Goal: Information Seeking & Learning: Check status

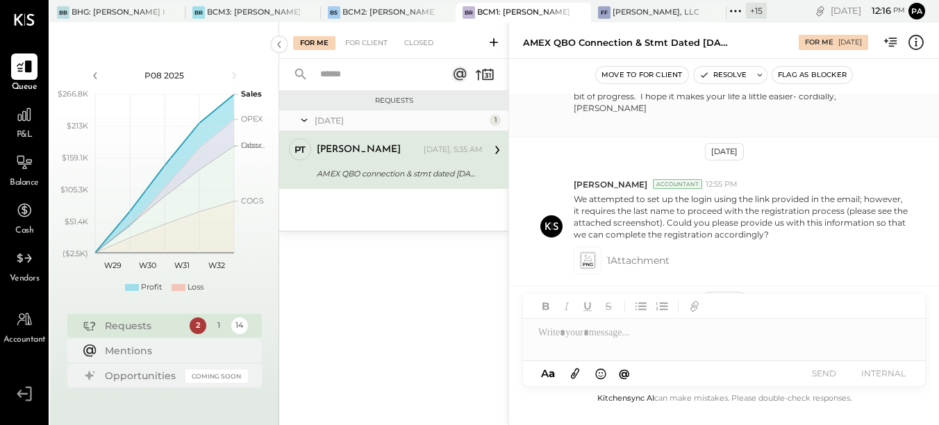
scroll to position [753, 0]
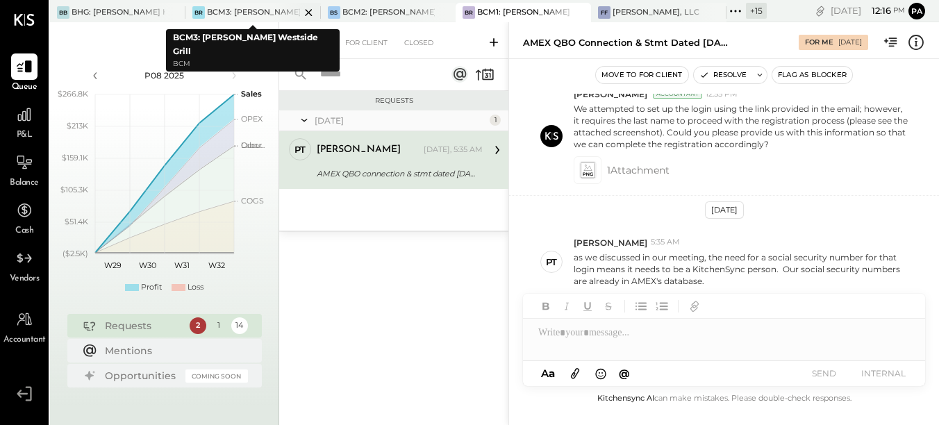
click at [248, 12] on div "BCM3: [PERSON_NAME] Westside Grill" at bounding box center [253, 12] width 93 height 11
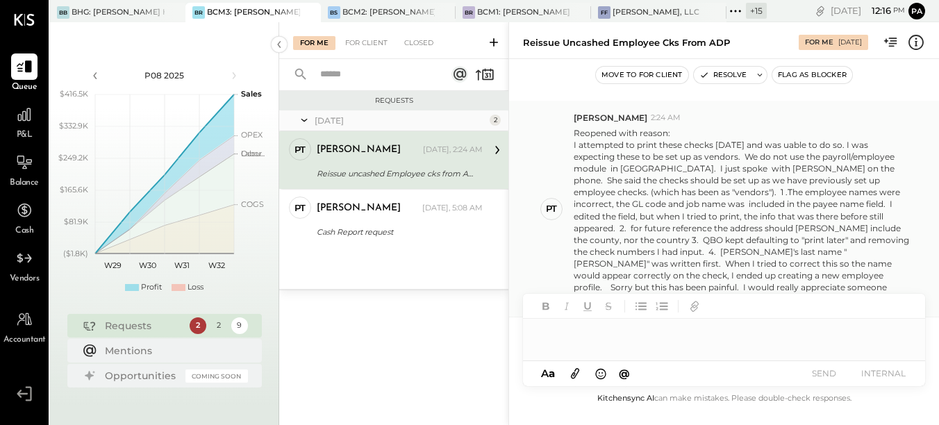
scroll to position [517, 0]
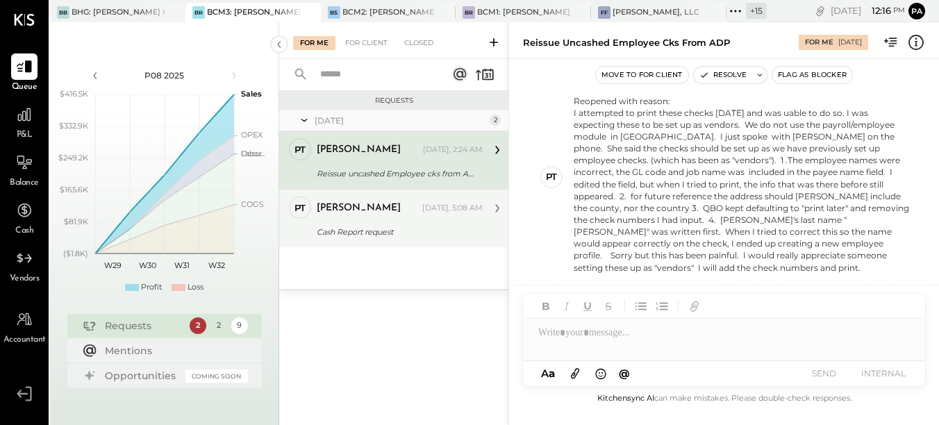
click at [424, 225] on div "Cash Report request" at bounding box center [398, 232] width 162 height 14
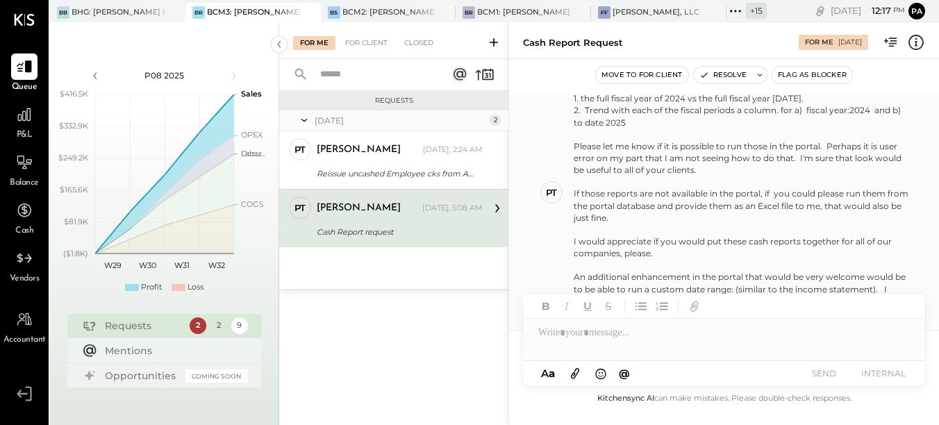
scroll to position [114, 0]
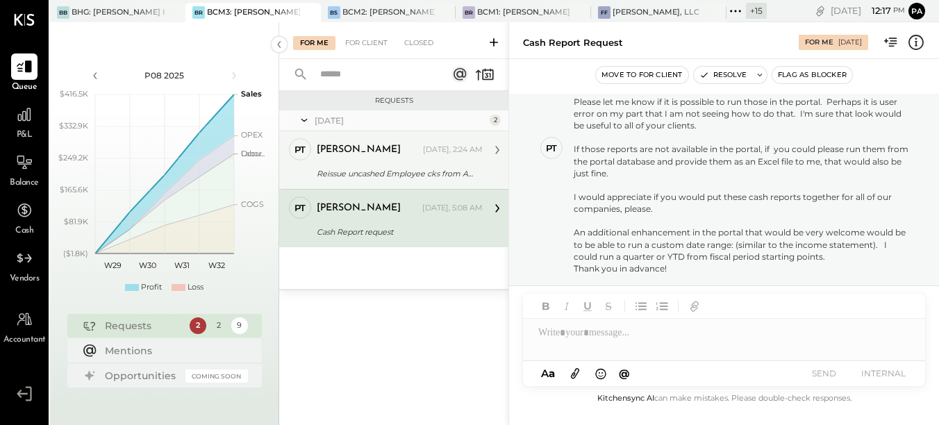
click at [409, 159] on div "[PERSON_NAME] [DATE], 2:24 AM" at bounding box center [400, 149] width 166 height 19
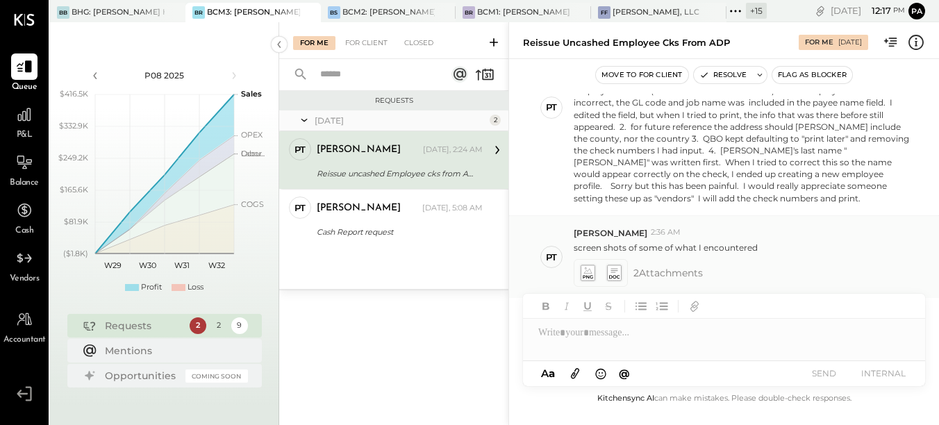
click at [591, 267] on icon at bounding box center [587, 273] width 15 height 16
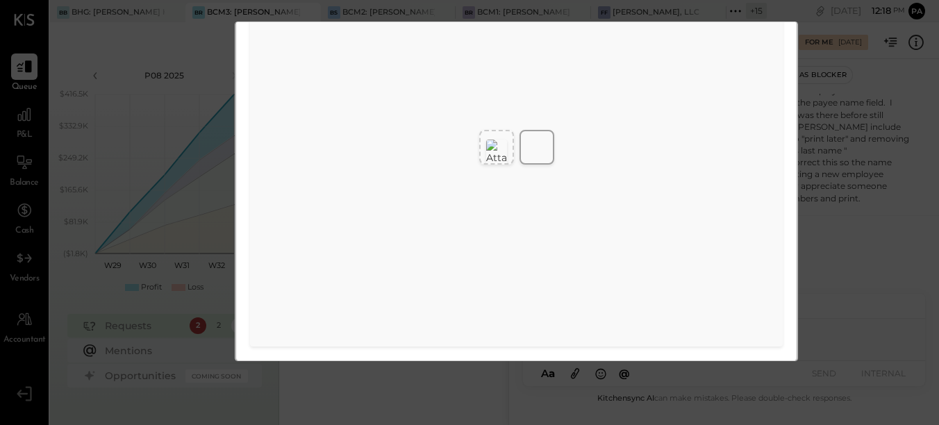
scroll to position [0, 0]
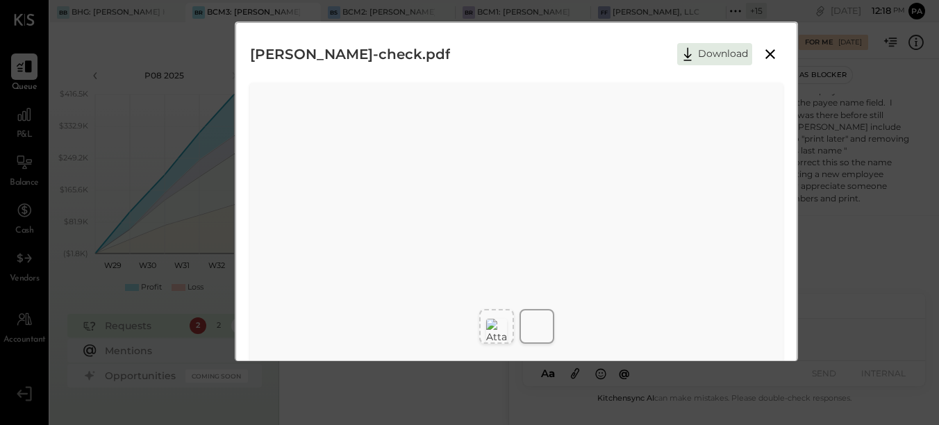
click at [762, 58] on icon at bounding box center [770, 54] width 17 height 17
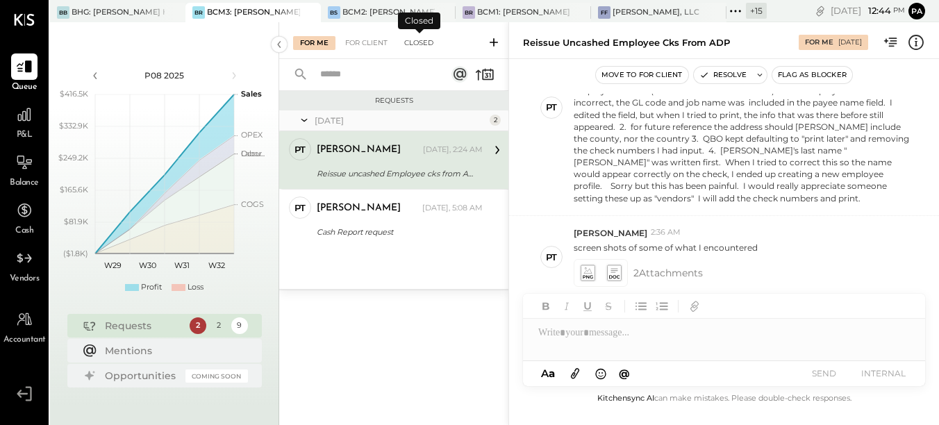
click at [429, 45] on div "Closed" at bounding box center [418, 43] width 43 height 14
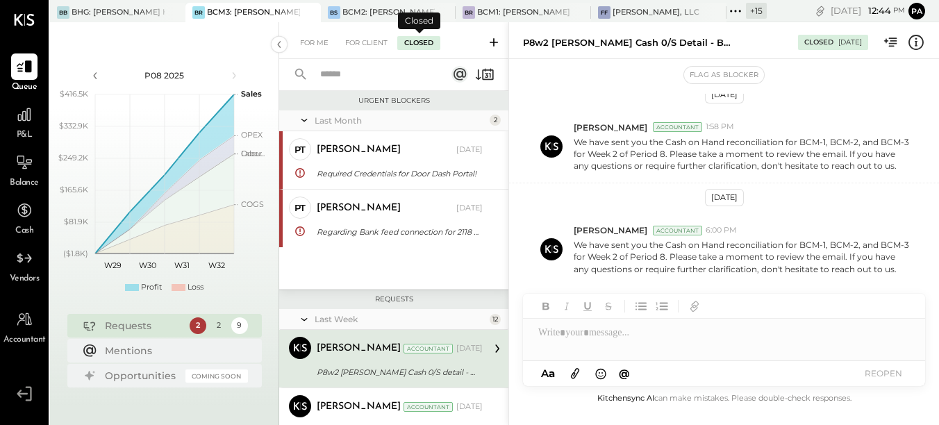
scroll to position [99, 0]
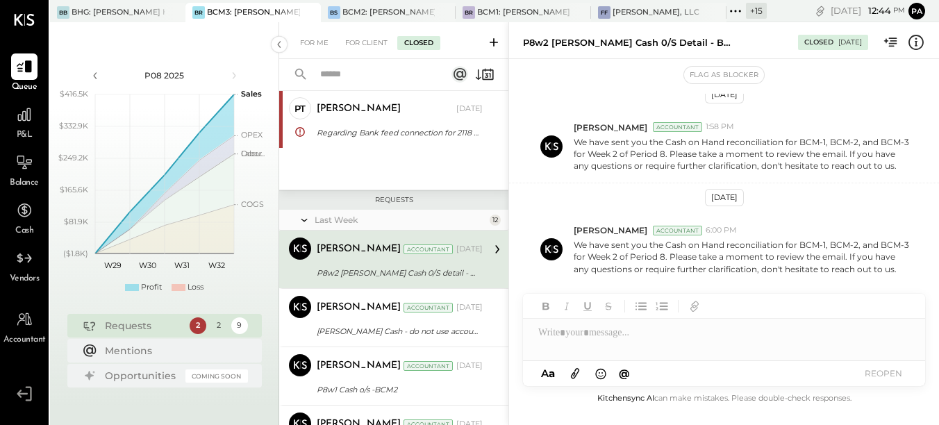
click at [378, 66] on input "text" at bounding box center [375, 74] width 126 height 23
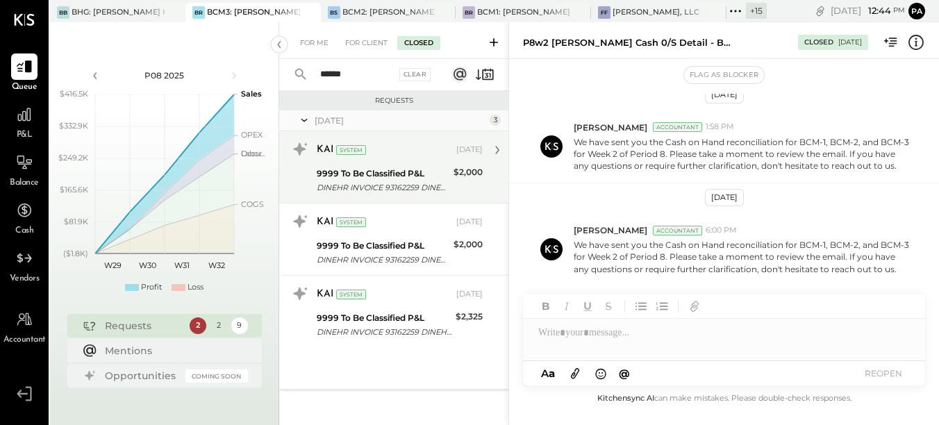
type input "******"
click at [382, 182] on div "DINEHR INVOICE 93162259 DINEHR INVOICE XXXXXX5981 [DATE] TRACE#-XXXXXXXX6557" at bounding box center [383, 188] width 133 height 14
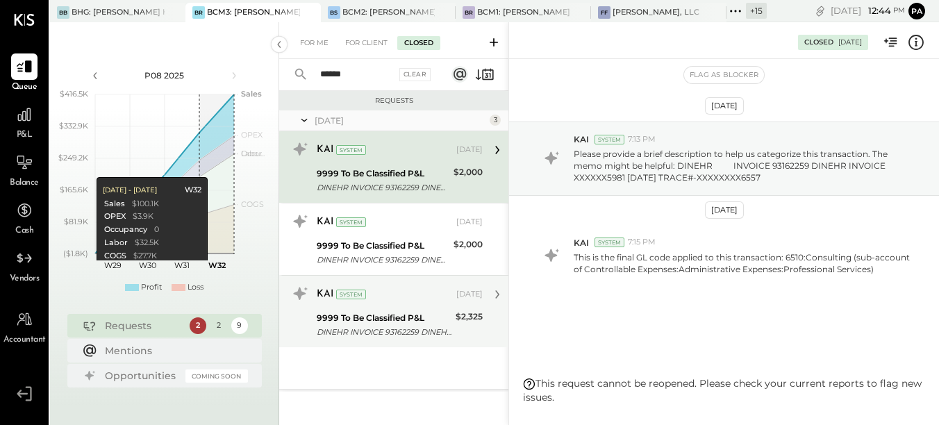
click at [420, 343] on div "KAI System [DATE] 9999 To Be Classified P&L DINEHR INVOICE 93162259 DINEHR INVO…" at bounding box center [393, 311] width 229 height 72
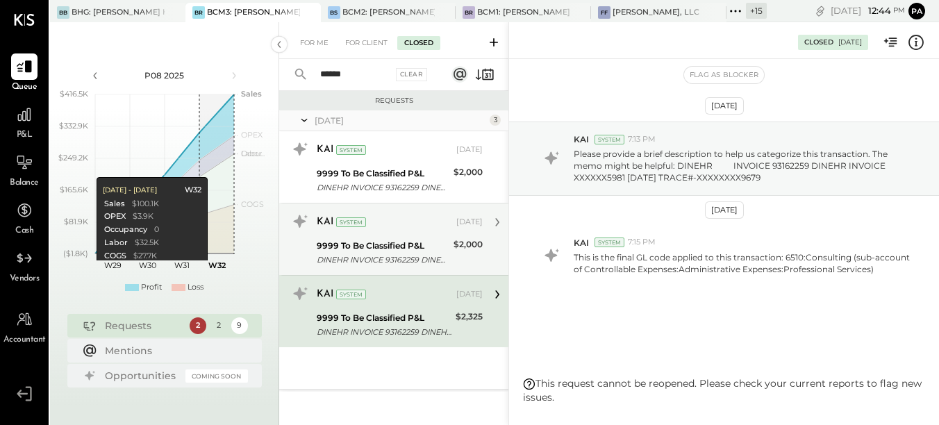
click at [340, 243] on div "9999 To Be Classified P&L" at bounding box center [383, 246] width 133 height 14
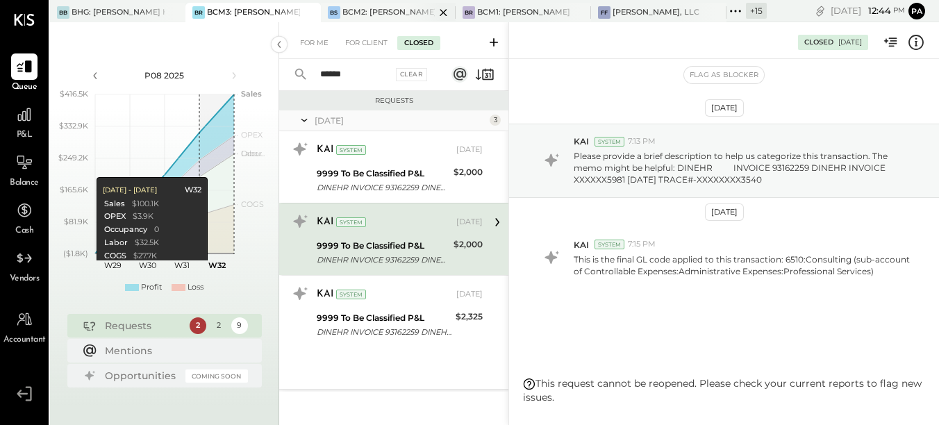
click at [363, 17] on div "BCM2: [PERSON_NAME] American Cooking" at bounding box center [389, 12] width 93 height 11
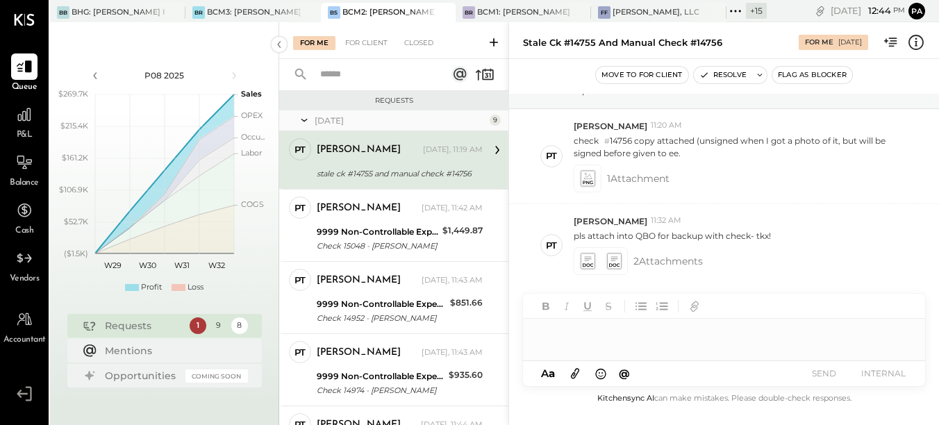
click at [366, 76] on input "text" at bounding box center [375, 74] width 126 height 23
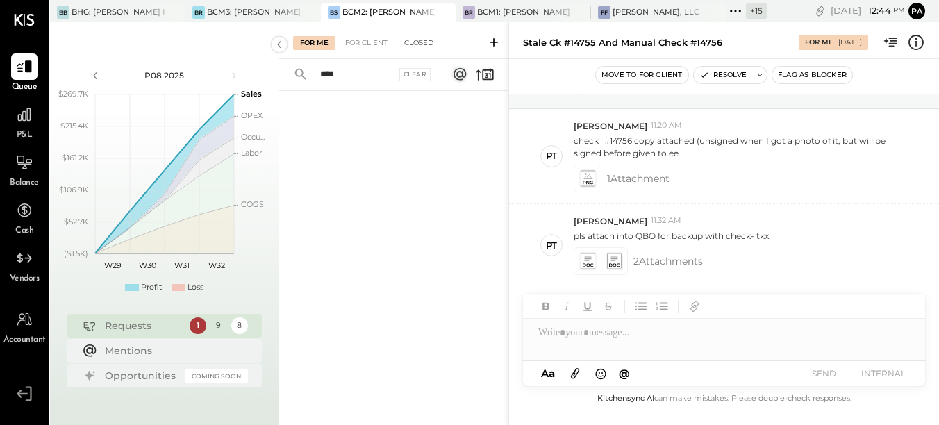
type input "****"
click at [406, 42] on div "Closed" at bounding box center [418, 43] width 43 height 14
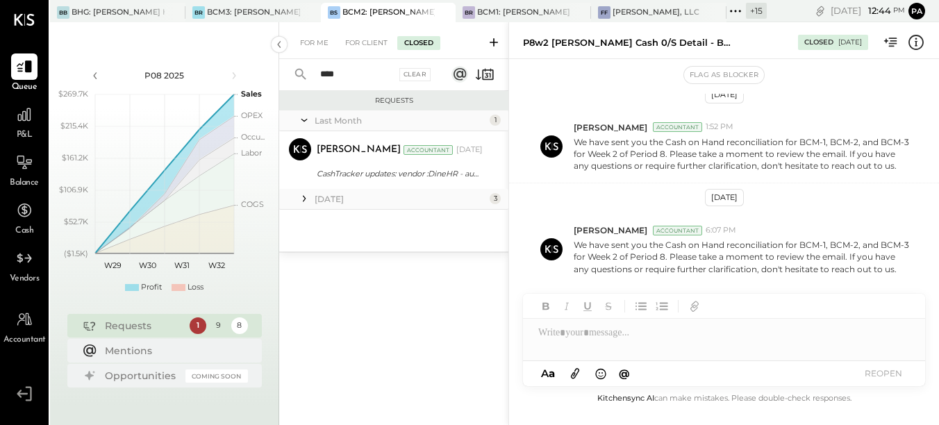
click at [311, 198] on icon at bounding box center [304, 199] width 14 height 14
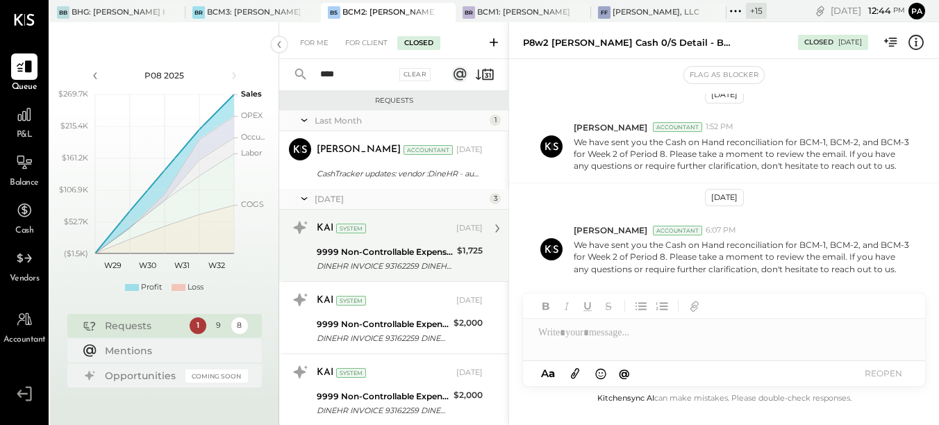
click at [389, 244] on div "9999 Non-Controllable Expenses:To Be Classified P&L DINEHR INVOICE 93162259 DIN…" at bounding box center [385, 259] width 136 height 31
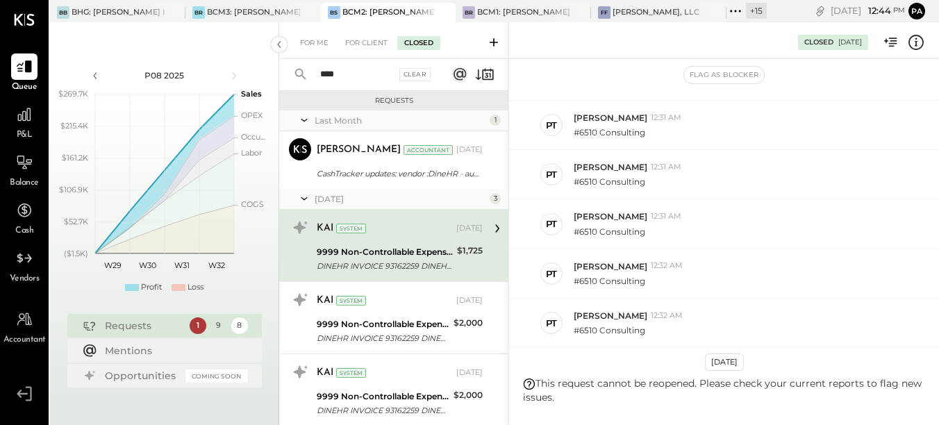
scroll to position [379, 0]
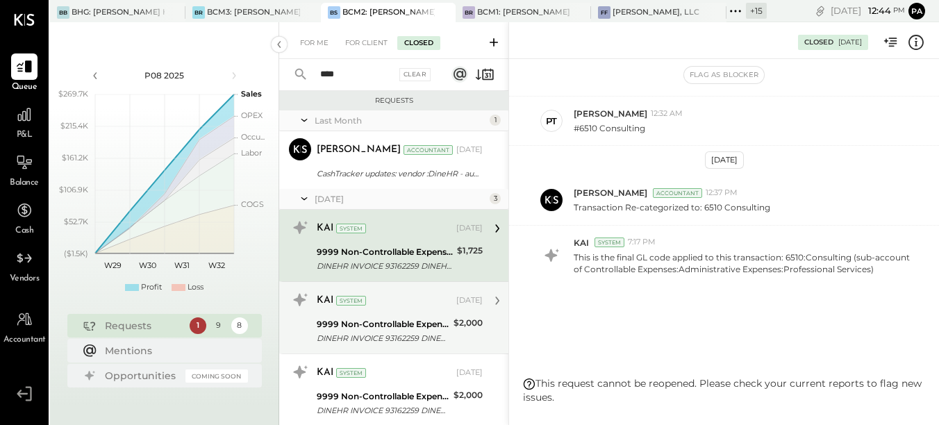
click at [389, 329] on div "9999 Non-Controllable Expenses:To Be Classified P&L" at bounding box center [383, 325] width 133 height 14
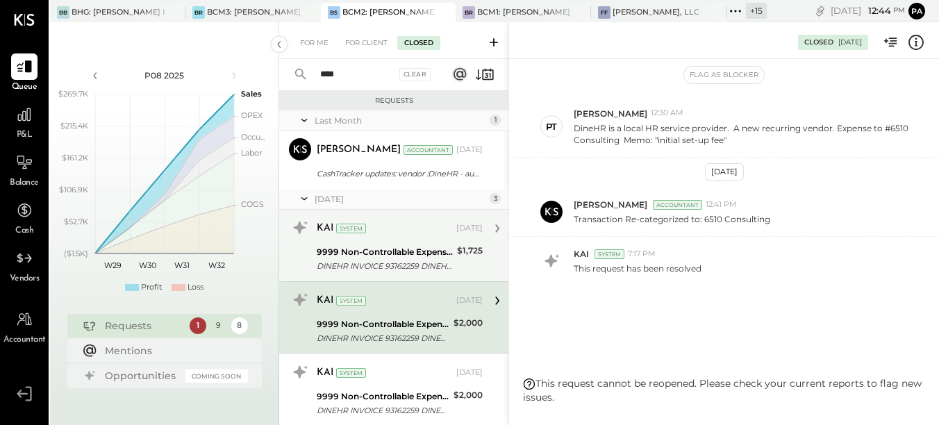
scroll to position [40, 0]
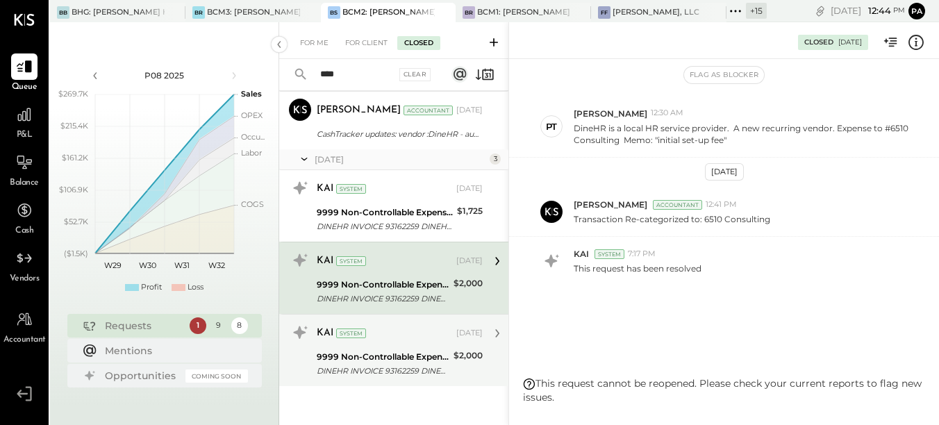
click at [388, 345] on div "KAI System [DATE] 9999 Non-Controllable Expenses:To Be Classified P&L DINEHR IN…" at bounding box center [400, 351] width 166 height 58
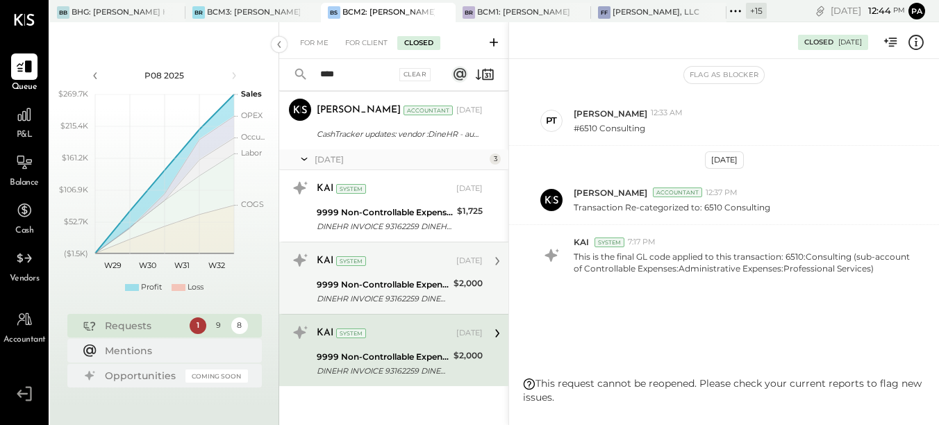
click at [406, 268] on div "KAI System" at bounding box center [385, 261] width 137 height 14
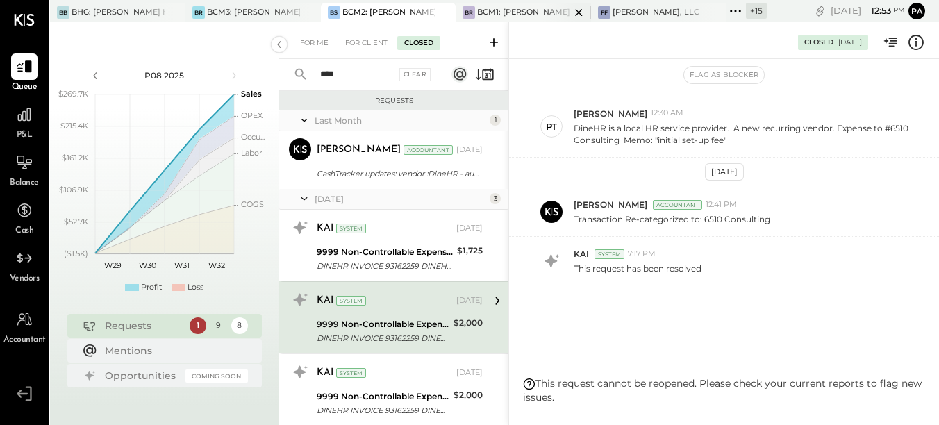
click at [537, 18] on div "BR BCM1: [PERSON_NAME] Kitchen Bar Market" at bounding box center [513, 12] width 115 height 13
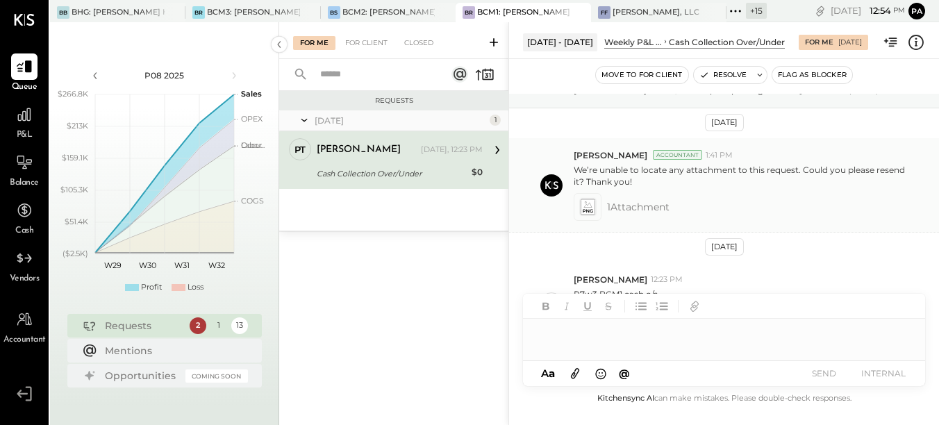
scroll to position [125, 0]
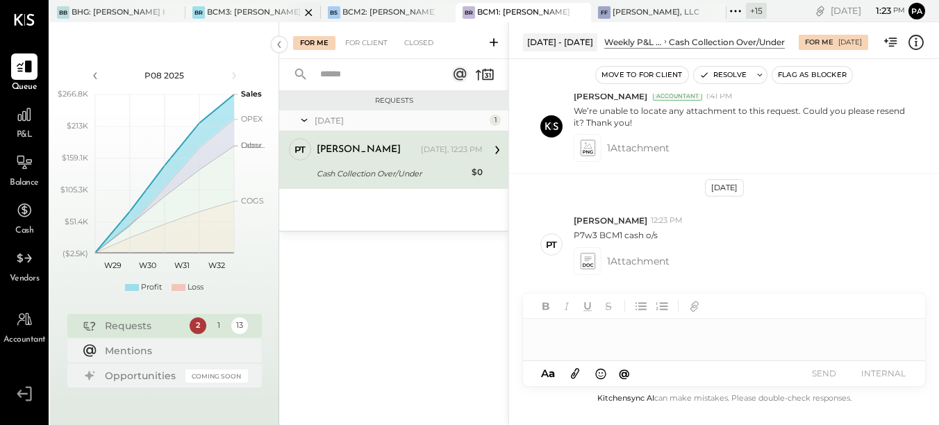
click at [242, 17] on div "BCM3: [PERSON_NAME] Westside Grill" at bounding box center [253, 12] width 93 height 11
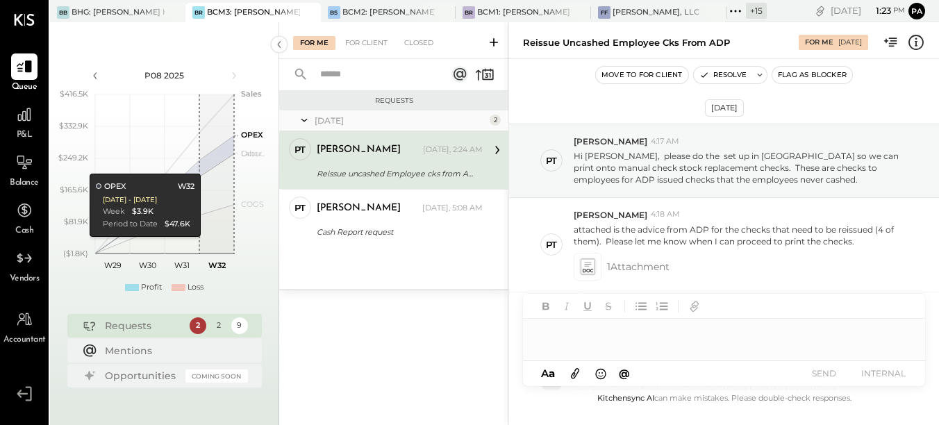
scroll to position [586, 0]
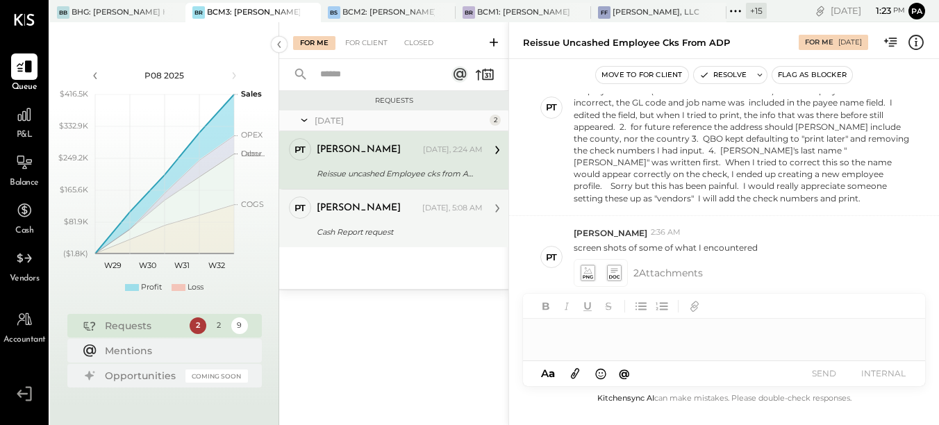
click at [432, 224] on div "Cash Report request" at bounding box center [398, 232] width 162 height 17
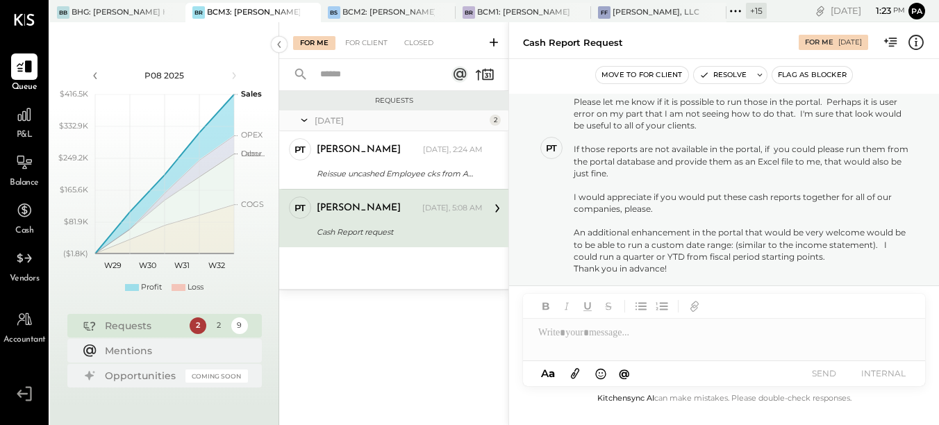
scroll to position [114, 0]
click at [102, 6] on div "BB BHG: [PERSON_NAME] Hospitality Group, LLC" at bounding box center [107, 12] width 115 height 13
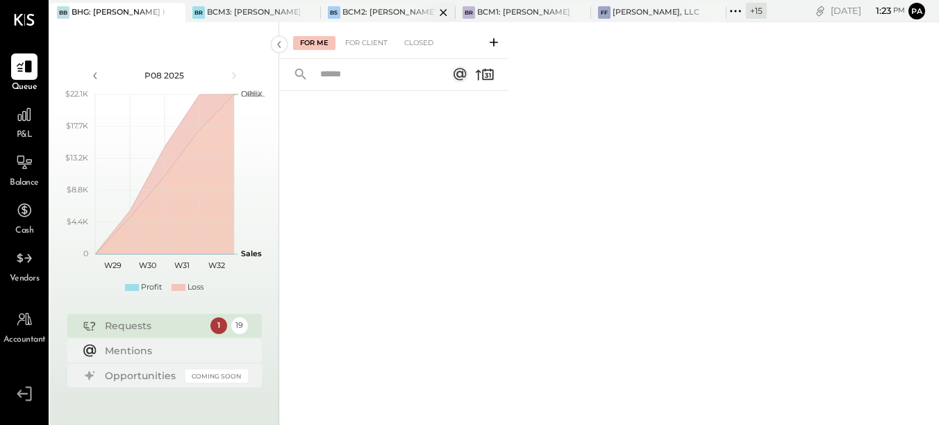
click at [398, 11] on div "BCM2: [PERSON_NAME] American Cooking" at bounding box center [389, 12] width 93 height 11
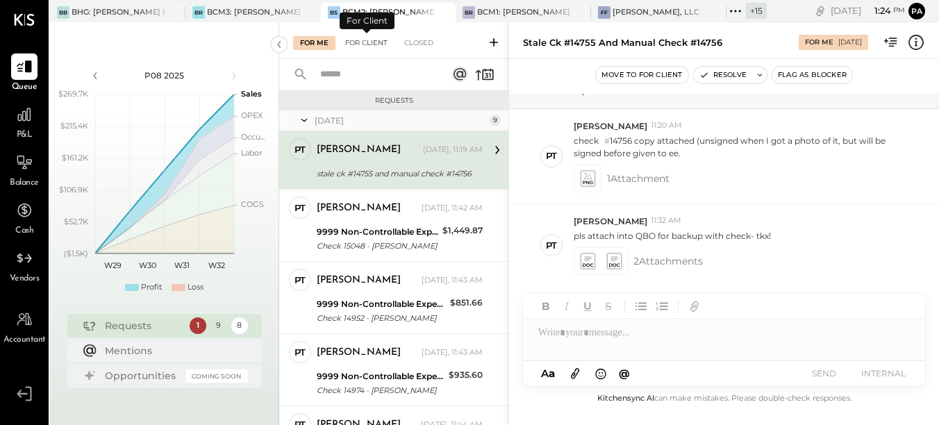
click at [356, 38] on div "For Client" at bounding box center [366, 43] width 56 height 14
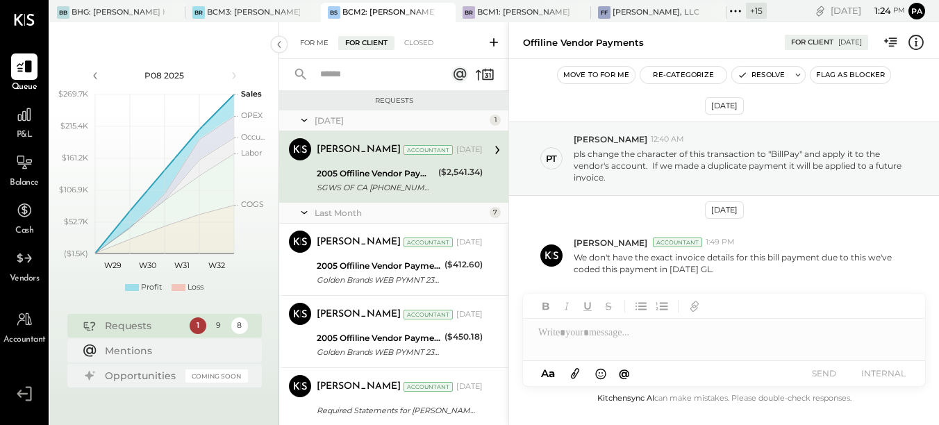
click at [317, 42] on div "For Me" at bounding box center [314, 43] width 42 height 14
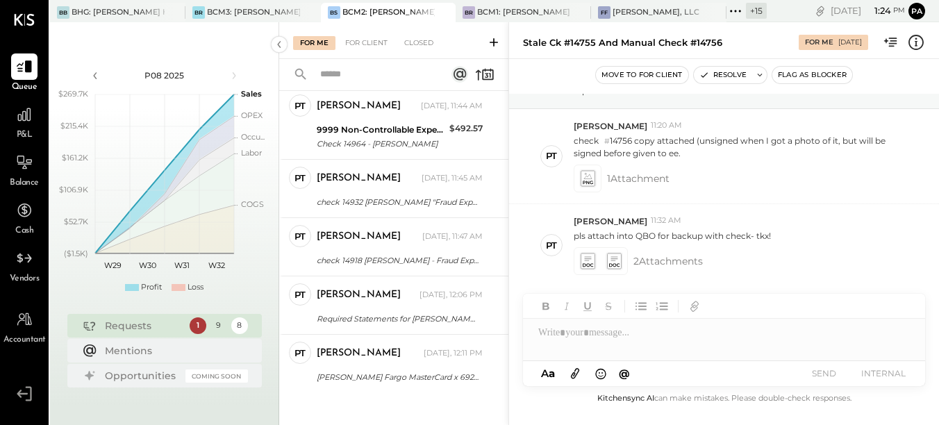
scroll to position [325, 0]
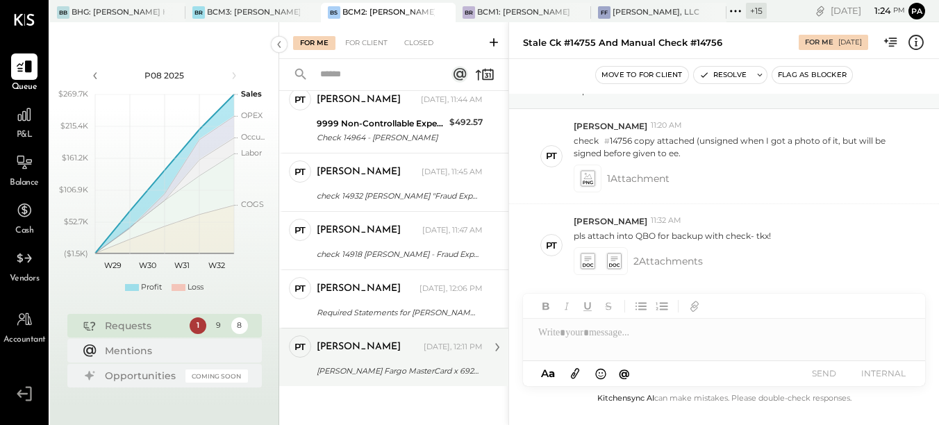
click at [390, 369] on div "[PERSON_NAME] Fargo MasterCard x 6927 stmt [DATE]" at bounding box center [398, 371] width 162 height 14
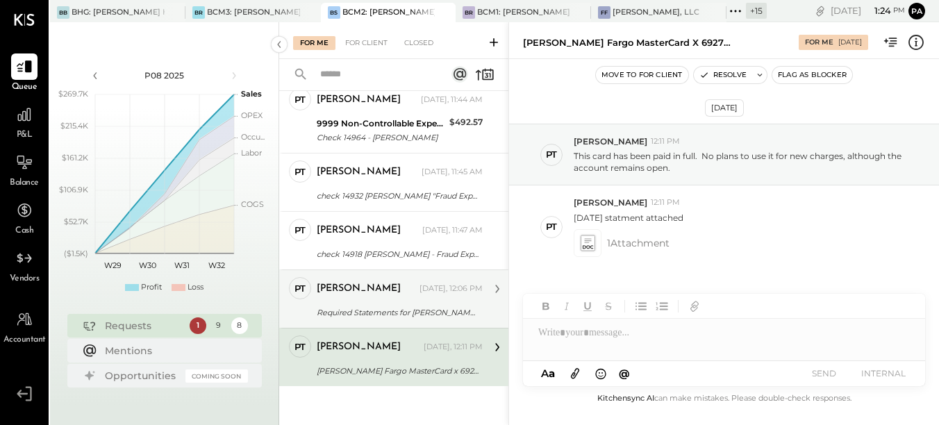
click at [400, 306] on div "Required Statements for [PERSON_NAME] Fargo LOC # 6035 for [DATE]-25!" at bounding box center [398, 313] width 162 height 14
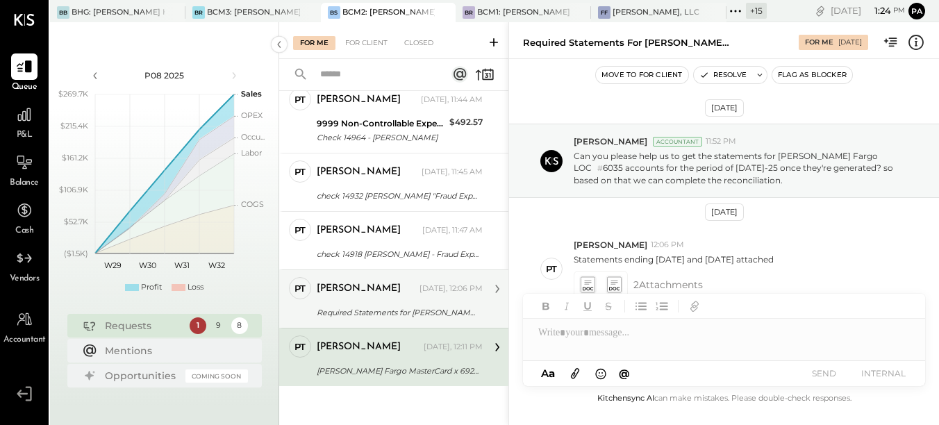
scroll to position [24, 0]
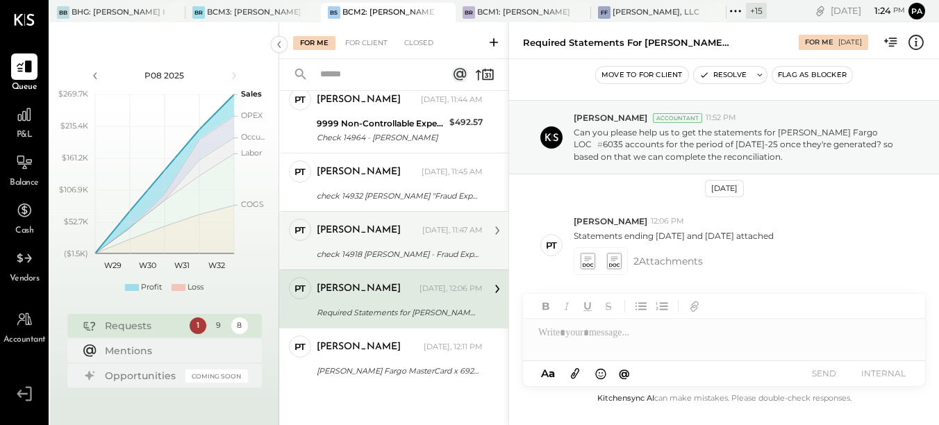
click at [400, 227] on div "[PERSON_NAME]" at bounding box center [368, 231] width 103 height 14
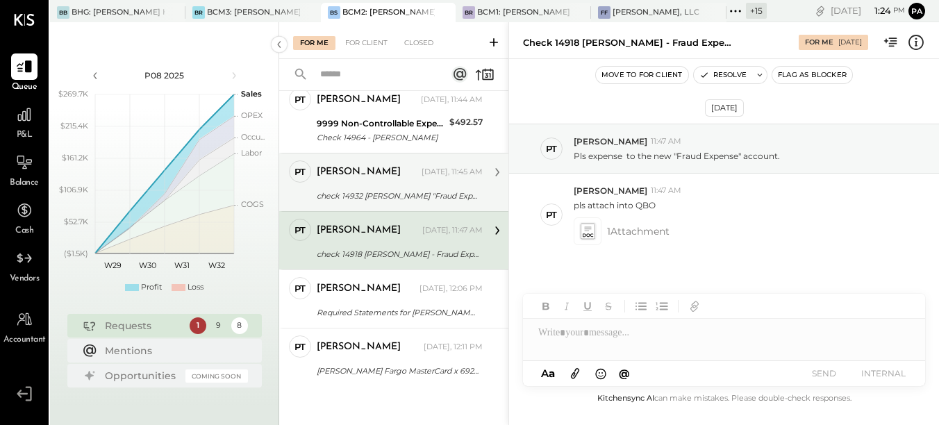
click at [380, 198] on div "check 14932 [PERSON_NAME] "Fraud Expense" at bounding box center [398, 196] width 162 height 14
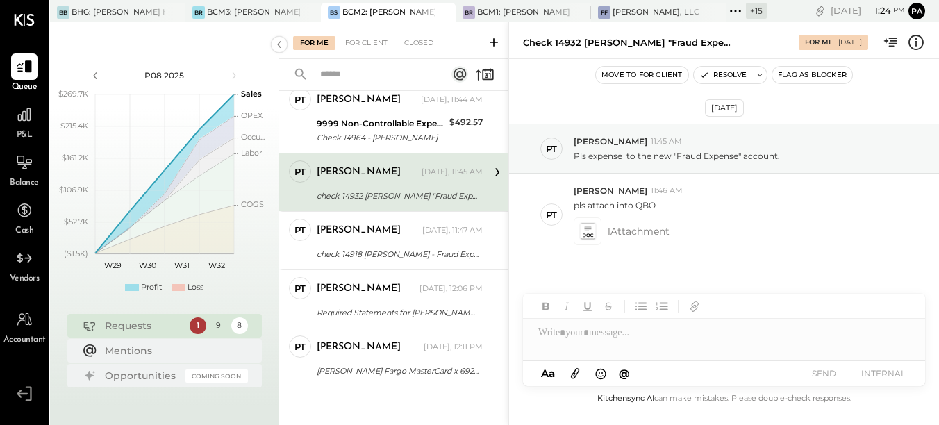
scroll to position [256, 0]
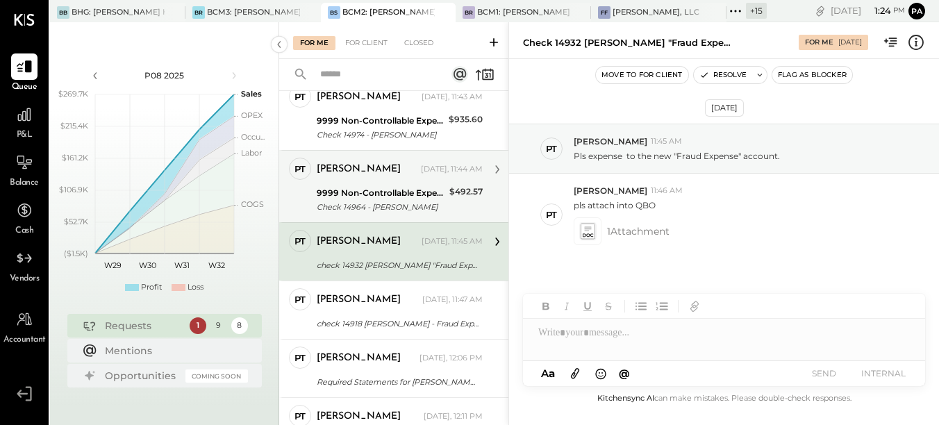
click at [396, 191] on div "9999 Non-Controllable Expenses:To Be Classified P&L" at bounding box center [381, 193] width 129 height 14
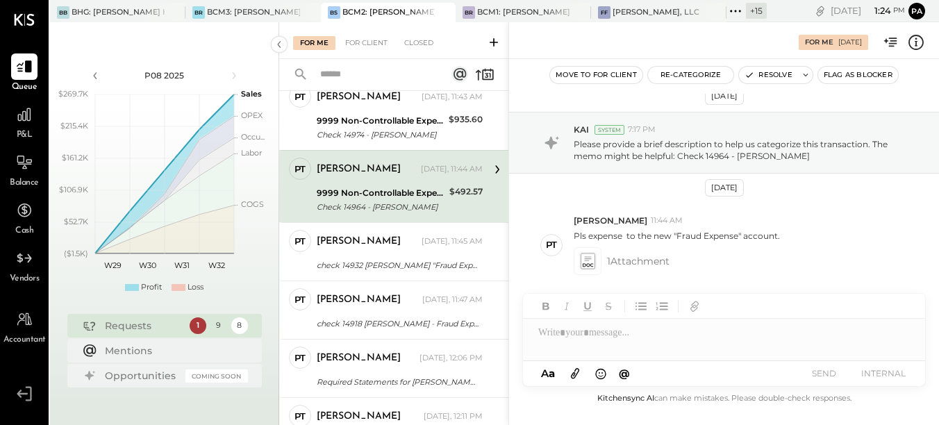
scroll to position [186, 0]
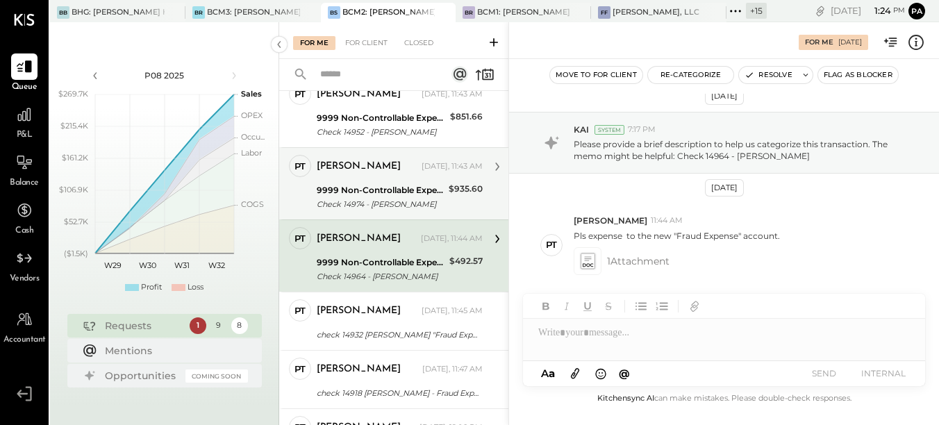
click at [393, 197] on div "Check 14974 - [PERSON_NAME]" at bounding box center [381, 204] width 128 height 14
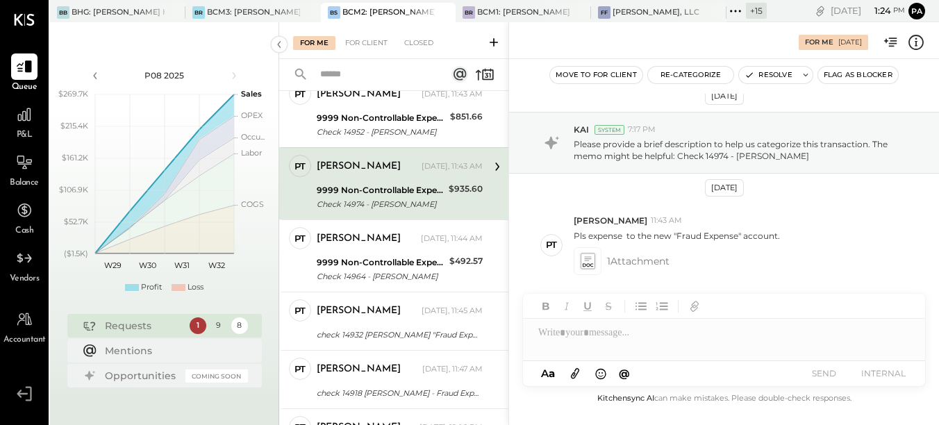
scroll to position [117, 0]
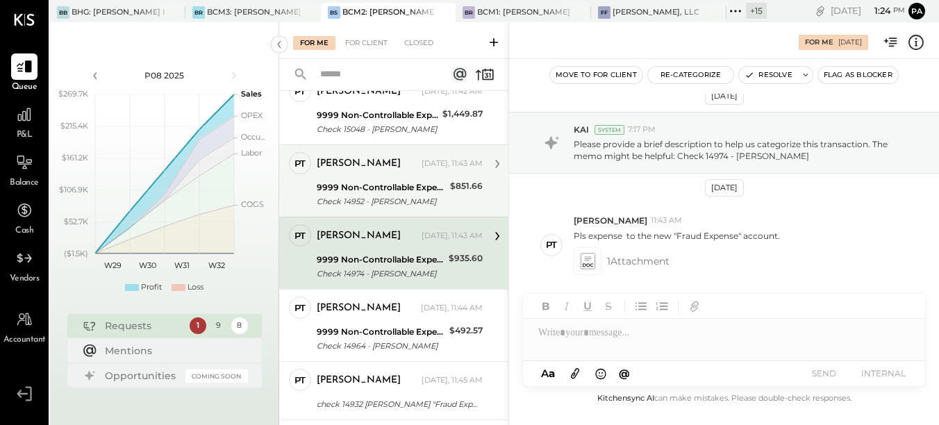
click at [397, 188] on div "9999 Non-Controllable Expenses:To Be Classified P&L" at bounding box center [381, 188] width 129 height 14
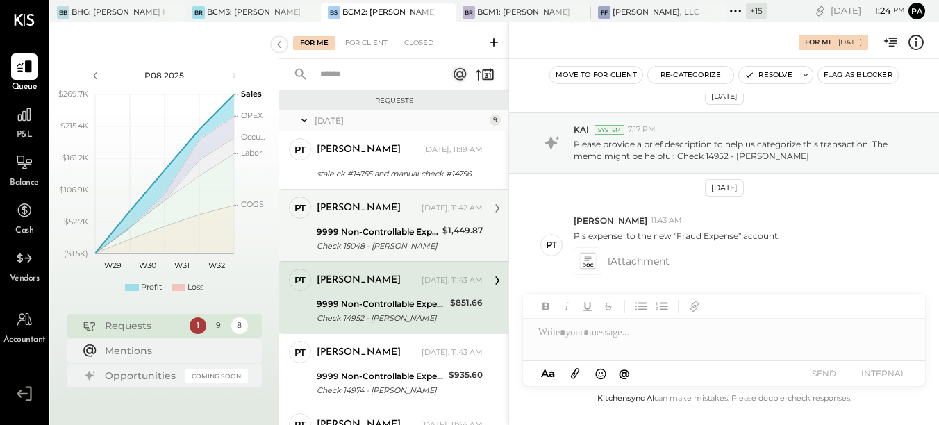
click at [399, 224] on div "9999 Non-Controllable Expenses:To Be Classified P&L Check 15048 - [PERSON_NAME]" at bounding box center [378, 239] width 122 height 31
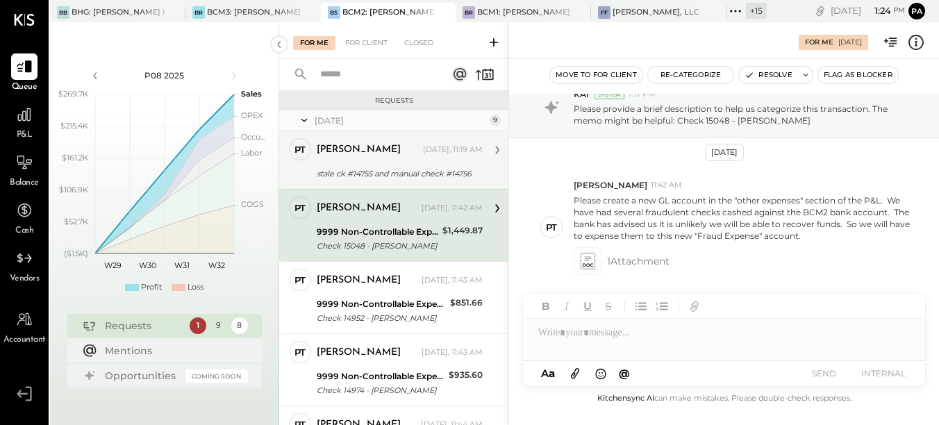
click at [425, 176] on div "stale ck #14755 and manual check #14756" at bounding box center [398, 174] width 162 height 14
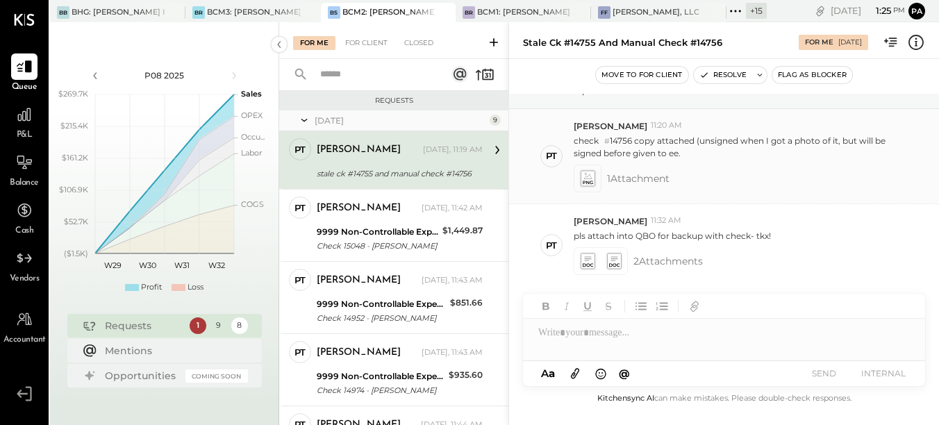
click at [591, 180] on icon at bounding box center [587, 178] width 15 height 16
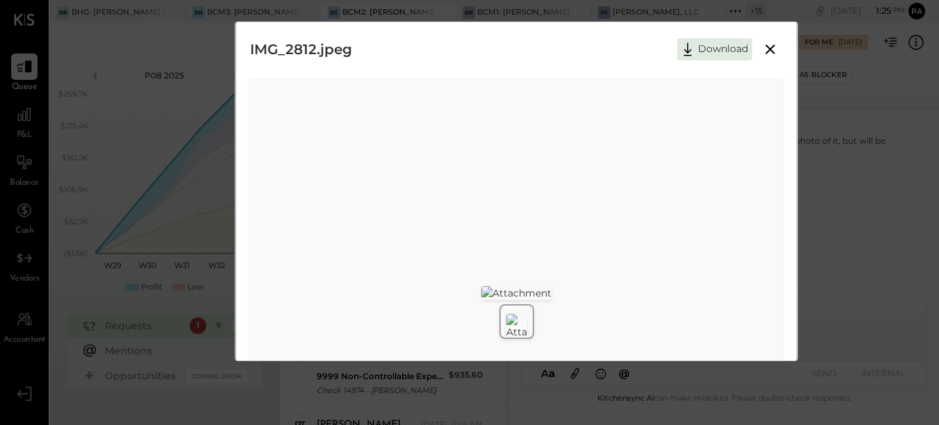
scroll to position [0, 0]
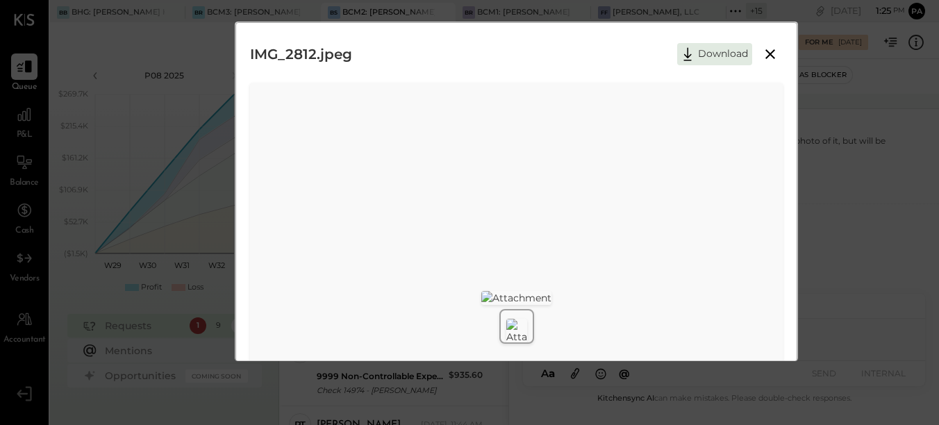
click at [766, 60] on icon at bounding box center [770, 54] width 17 height 17
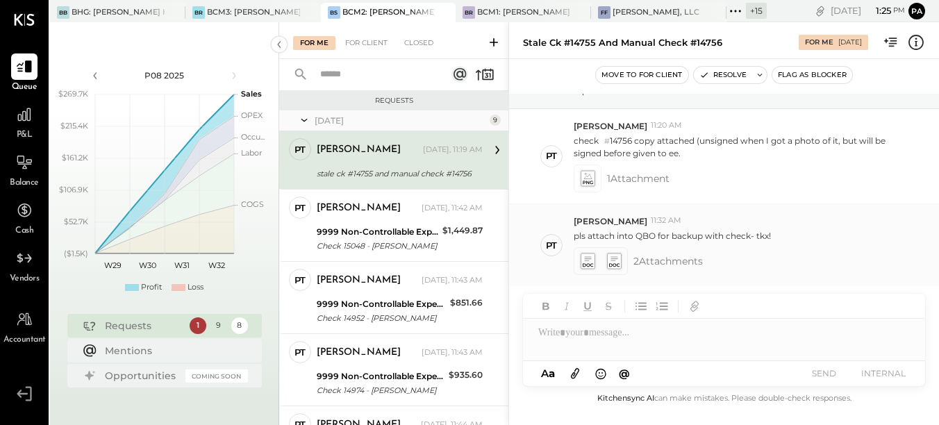
click at [609, 270] on icon at bounding box center [614, 261] width 17 height 19
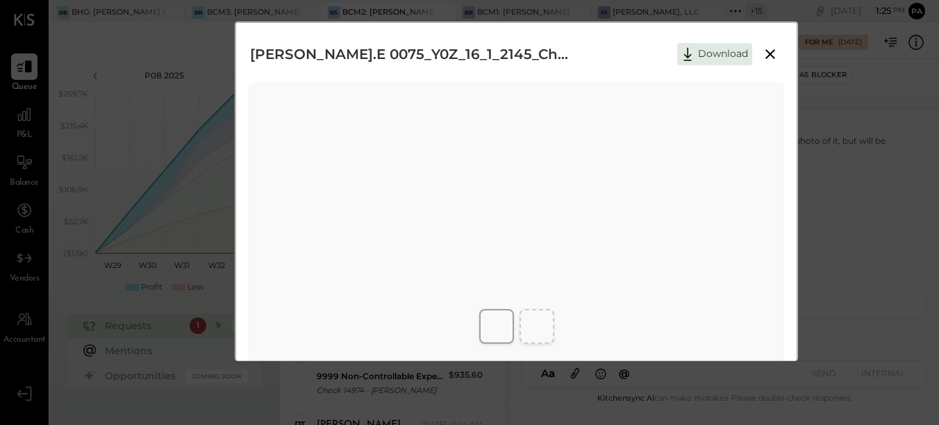
click at [766, 47] on icon at bounding box center [770, 54] width 17 height 17
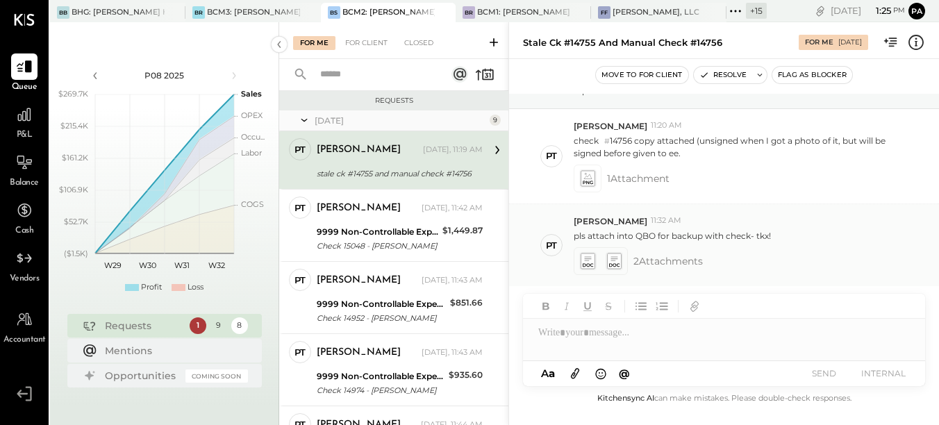
click at [588, 260] on icon at bounding box center [587, 261] width 15 height 16
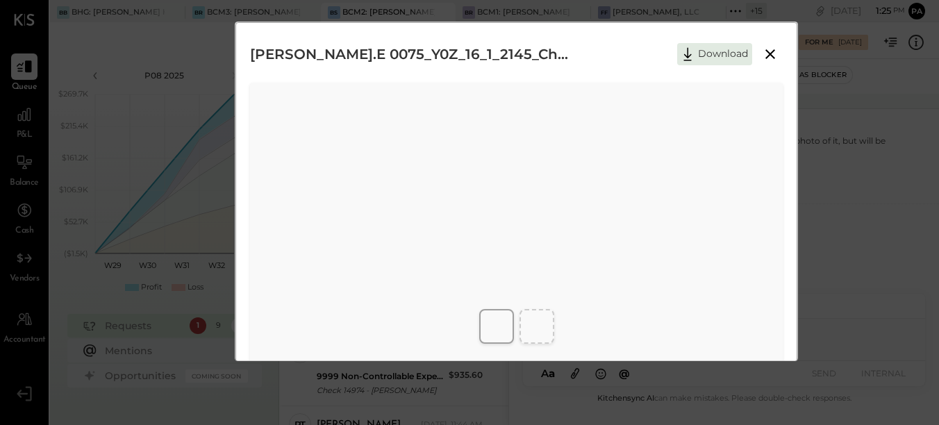
click at [771, 58] on icon at bounding box center [770, 54] width 17 height 17
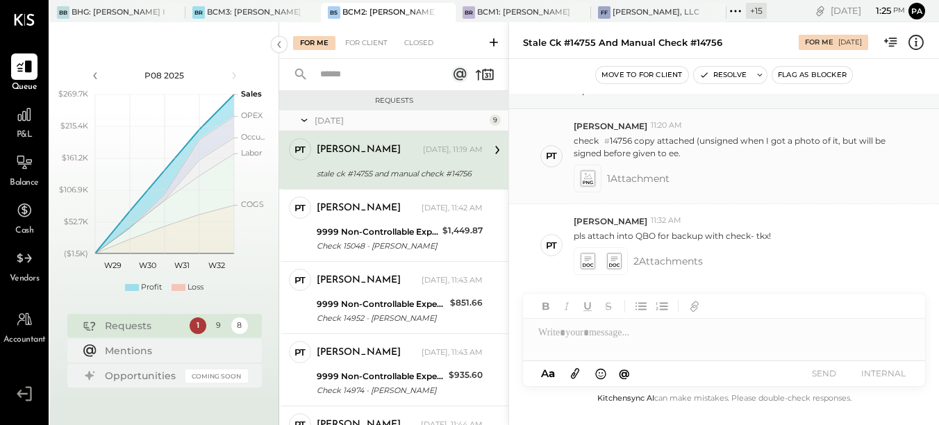
click at [587, 173] on icon at bounding box center [587, 178] width 15 height 16
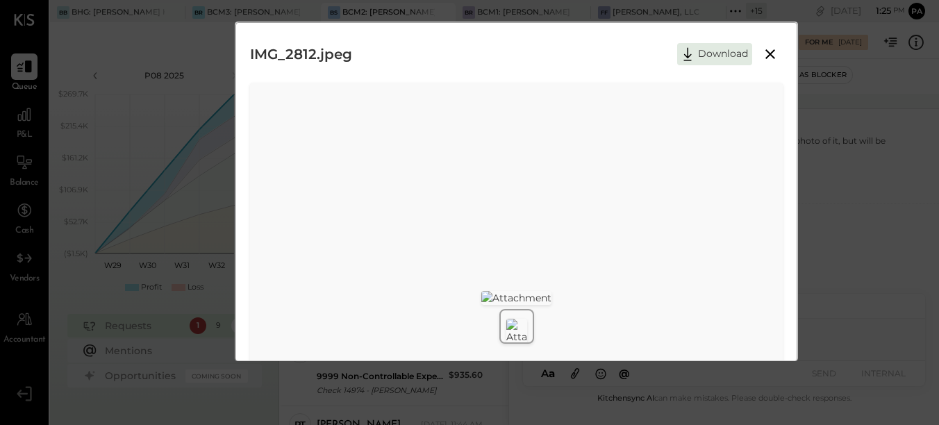
click at [768, 53] on icon at bounding box center [771, 54] width 10 height 10
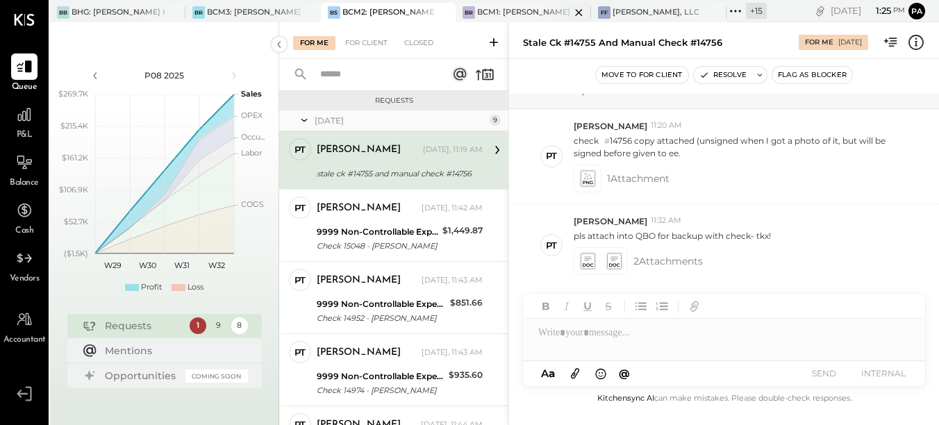
click at [524, 13] on div "BCM1: [PERSON_NAME] Kitchen Bar Market" at bounding box center [523, 12] width 93 height 11
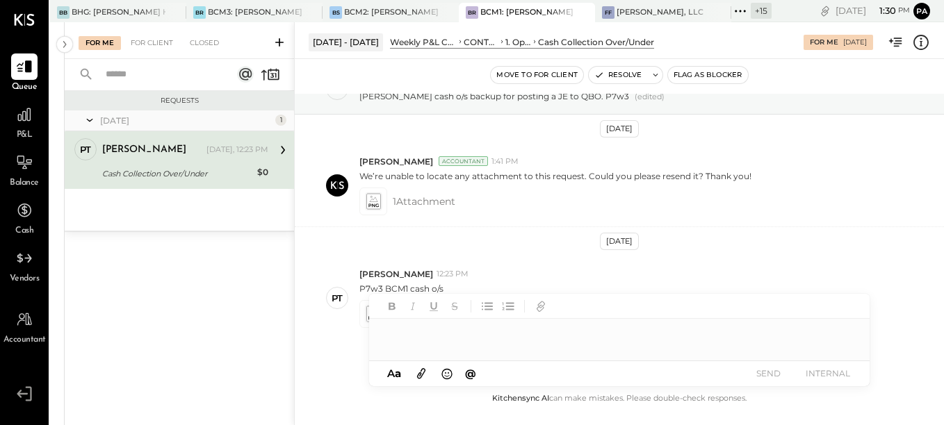
scroll to position [113, 0]
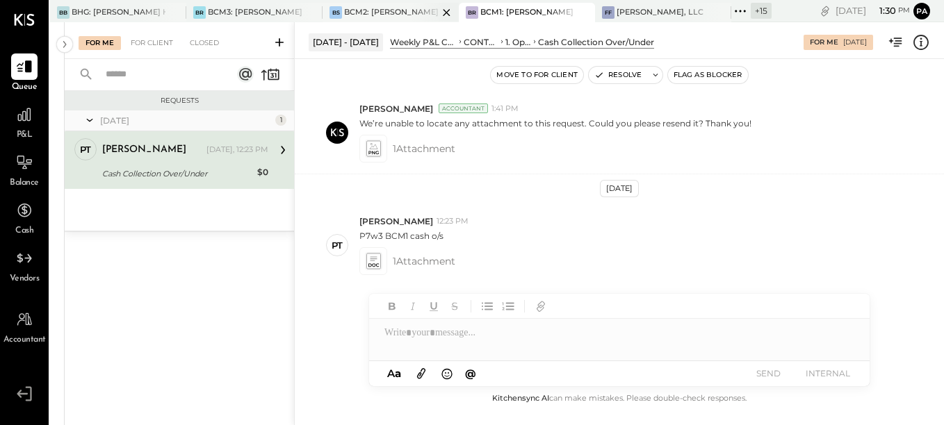
click at [368, 4] on div "BS BCM2: [PERSON_NAME] American Cooking" at bounding box center [390, 12] width 136 height 19
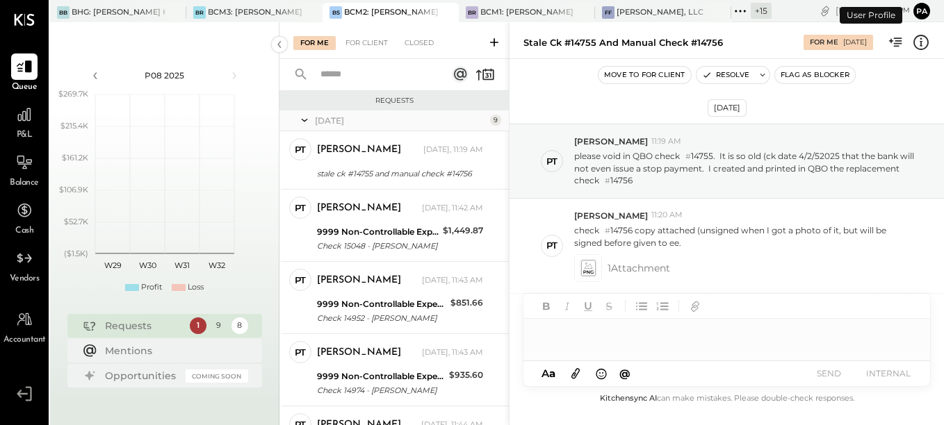
scroll to position [90, 0]
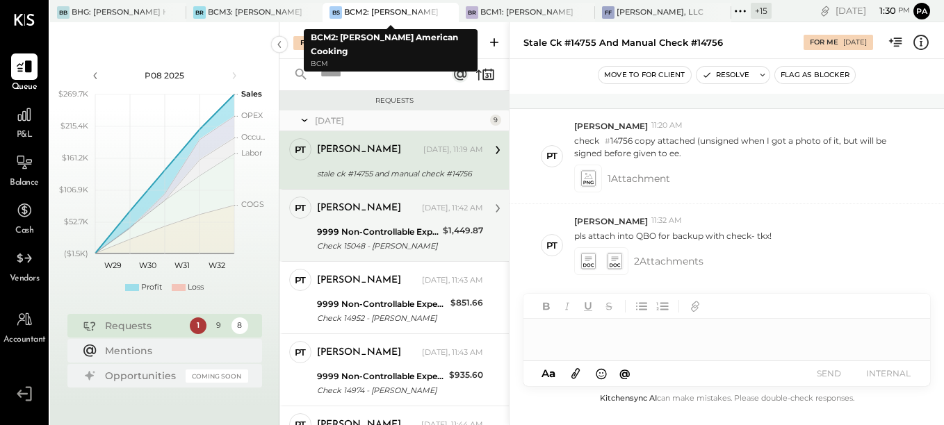
click at [383, 226] on div "9999 Non-Controllable Expenses:To Be Classified P&L" at bounding box center [378, 232] width 122 height 14
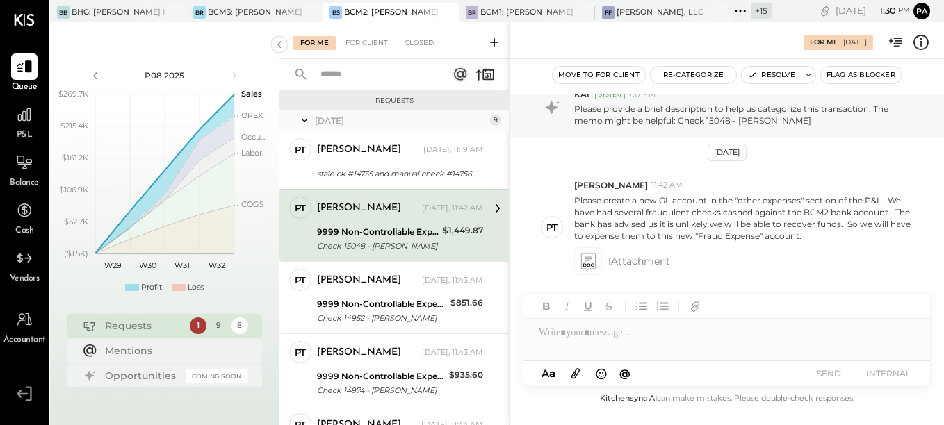
scroll to position [47, 0]
click at [594, 262] on icon at bounding box center [587, 262] width 15 height 16
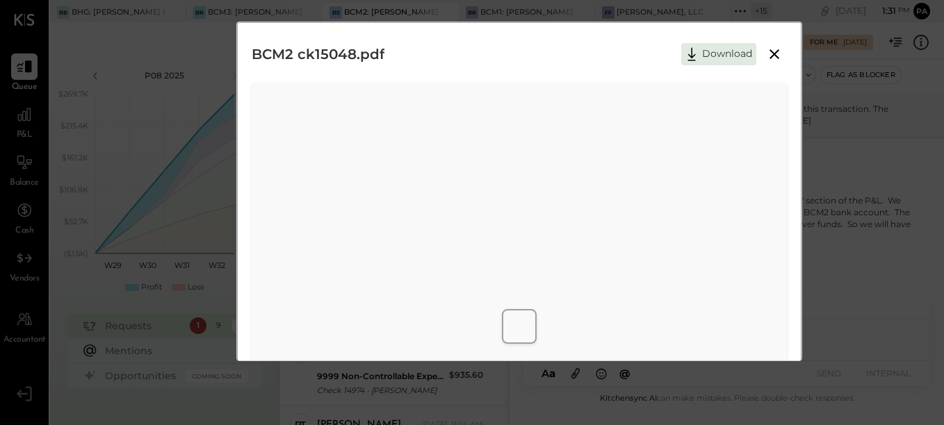
click at [768, 51] on icon at bounding box center [774, 54] width 17 height 17
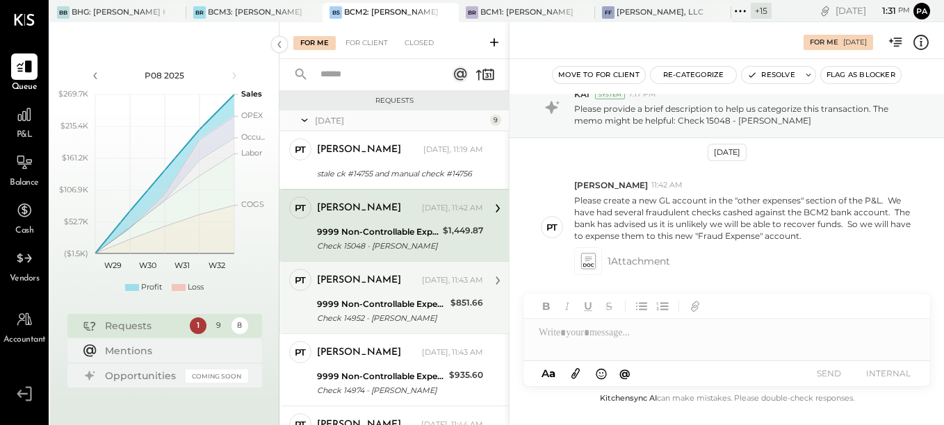
click at [328, 312] on div "Check 14952 - [PERSON_NAME]" at bounding box center [381, 318] width 129 height 14
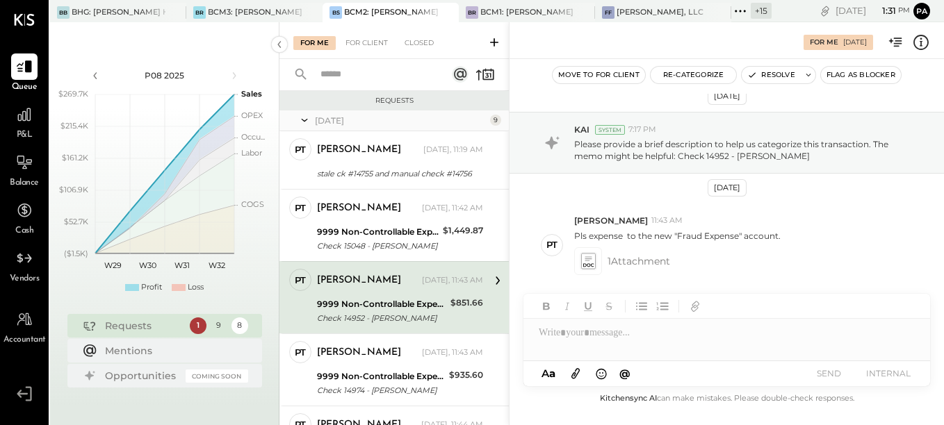
scroll to position [12, 0]
click at [596, 258] on icon at bounding box center [587, 261] width 17 height 19
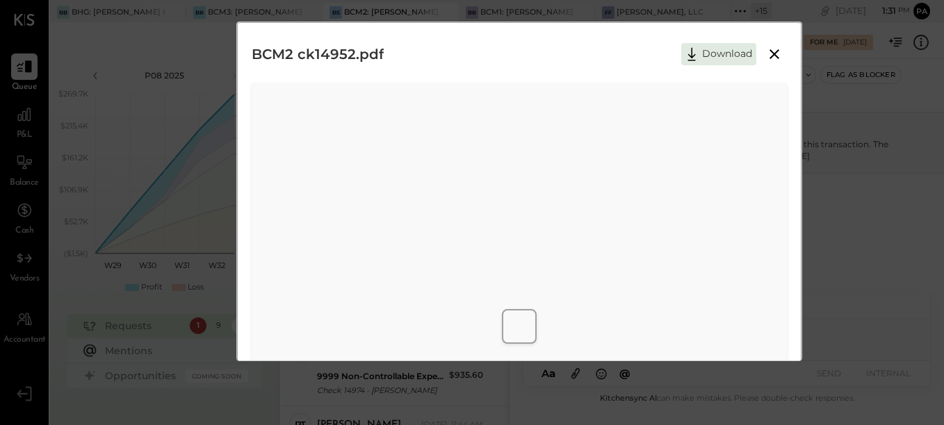
click at [768, 53] on icon at bounding box center [774, 54] width 17 height 17
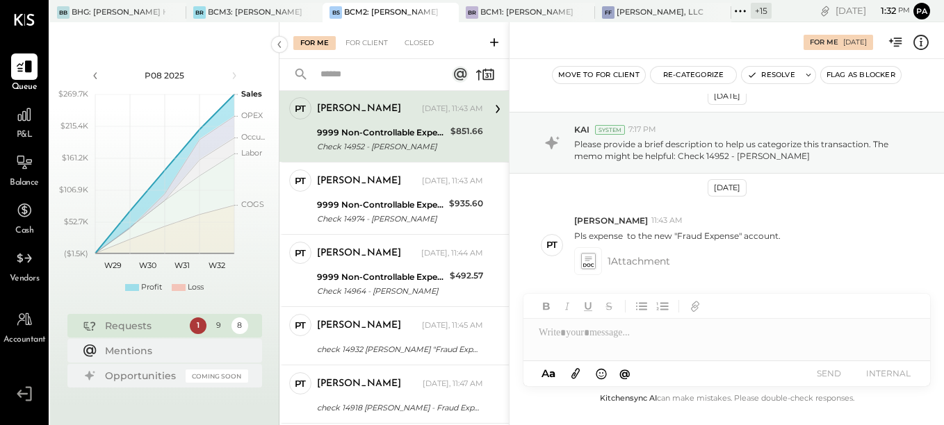
scroll to position [325, 0]
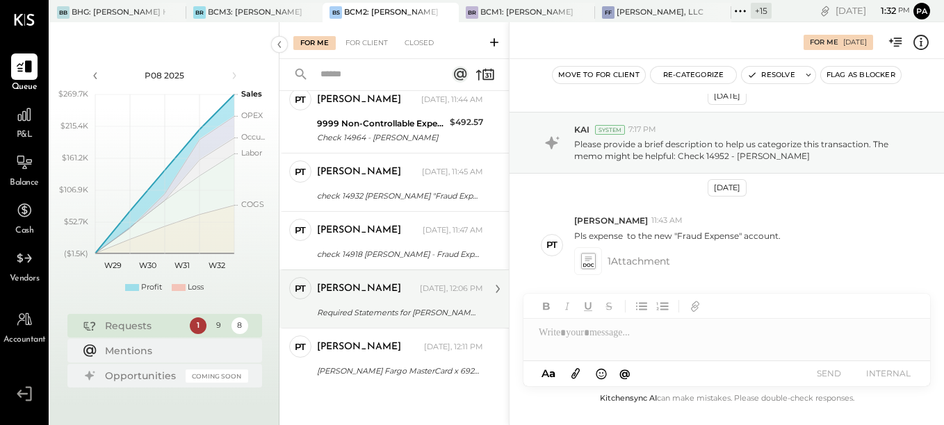
click at [348, 294] on div "[PERSON_NAME]" at bounding box center [359, 289] width 84 height 14
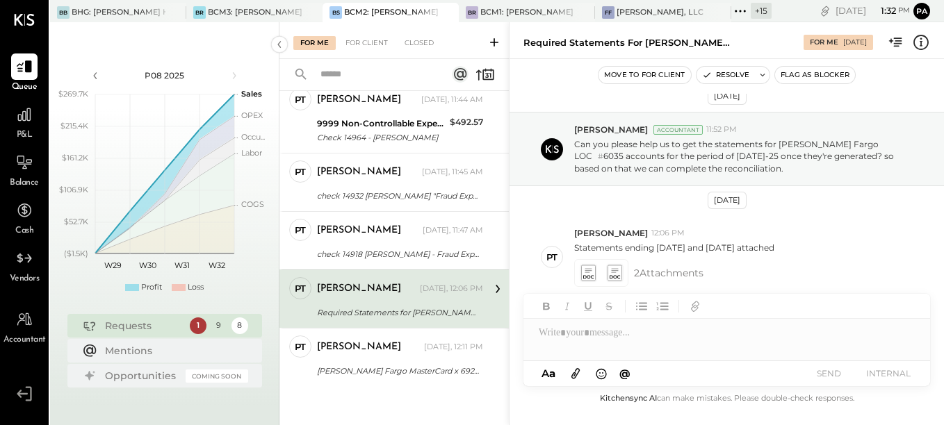
scroll to position [24, 0]
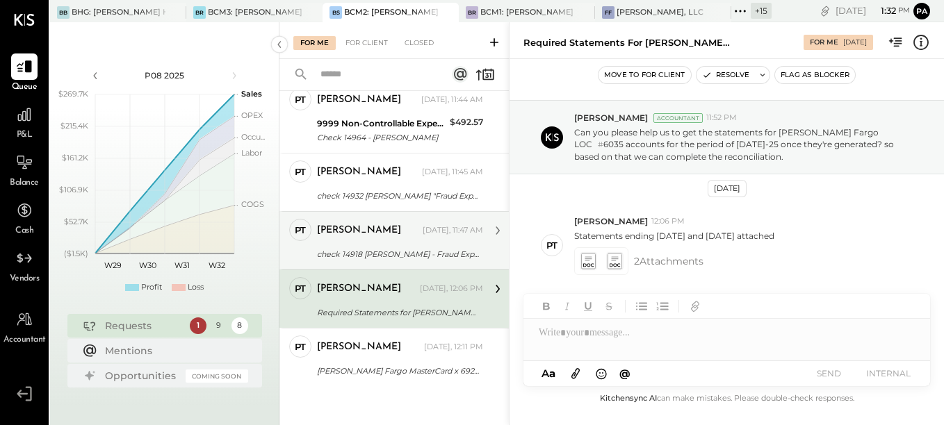
click at [419, 217] on div "PT [PERSON_NAME] Accountant [PERSON_NAME] [DATE], 11:47 AM check 14918 [PERSON_…" at bounding box center [393, 240] width 229 height 58
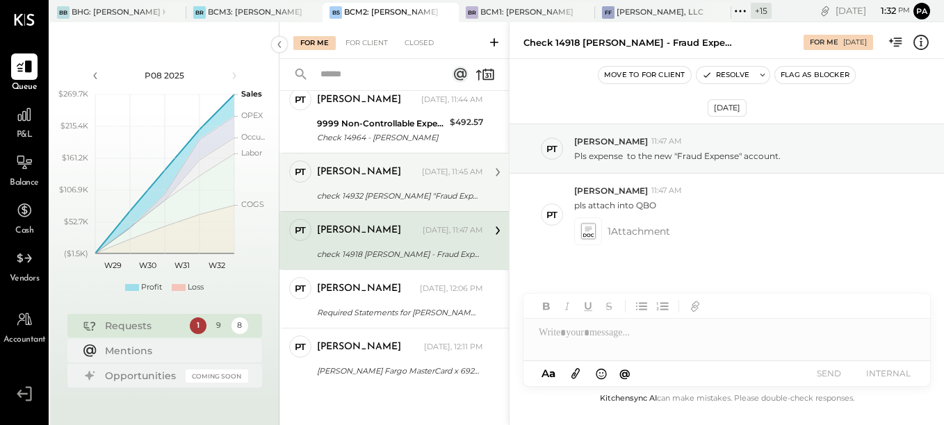
click at [405, 171] on div "[PERSON_NAME]" at bounding box center [368, 172] width 102 height 14
